Goal: Information Seeking & Learning: Find specific fact

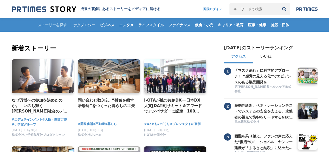
click at [238, 9] on input "キーワードで検索" at bounding box center [253, 8] width 49 height 11
type input "コンコードエグゼクティブグループ"
click at [278, 3] on button "検索" at bounding box center [283, 8] width 11 height 11
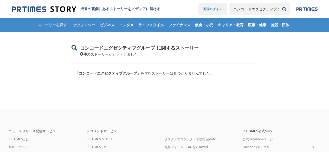
click at [207, 9] on link "配信ログイン" at bounding box center [212, 8] width 29 height 11
